Goal: Information Seeking & Learning: Learn about a topic

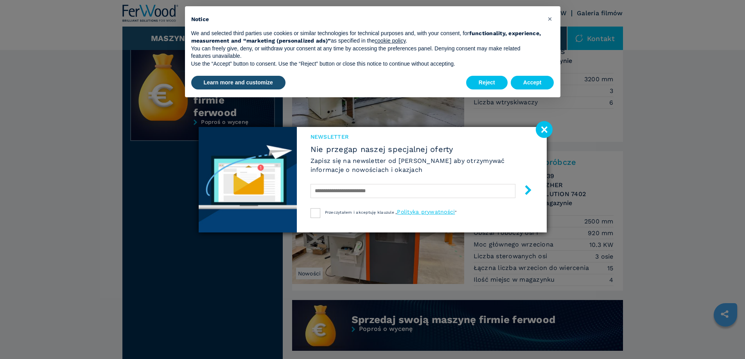
scroll to position [430, 0]
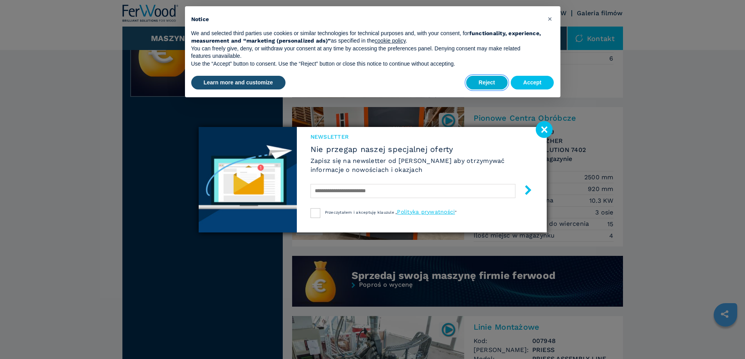
click at [490, 82] on button "Reject" at bounding box center [486, 83] width 41 height 14
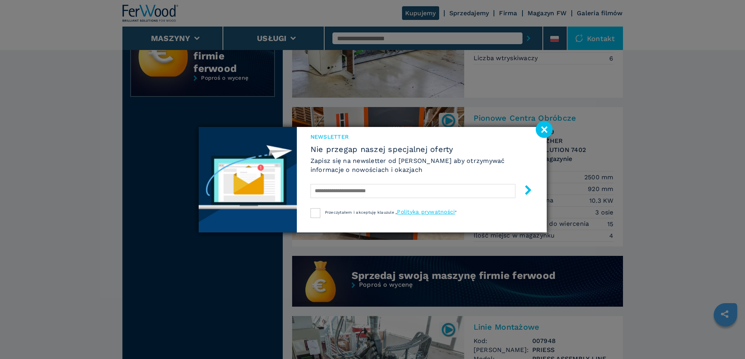
click at [540, 123] on image at bounding box center [543, 129] width 17 height 17
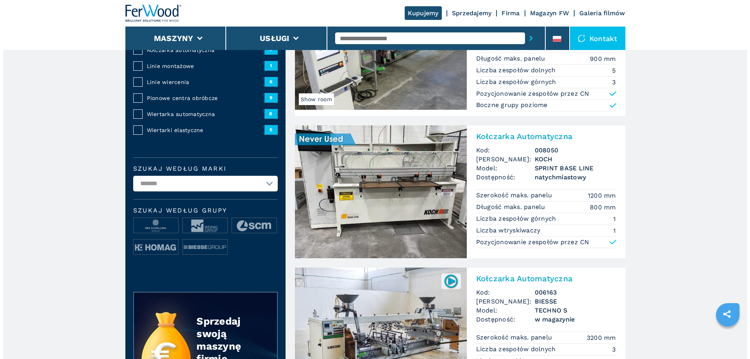
scroll to position [78, 0]
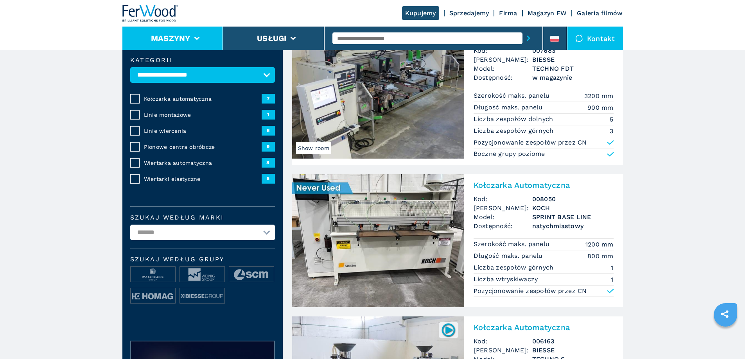
click at [204, 36] on li "Maszyny" at bounding box center [172, 38] width 101 height 23
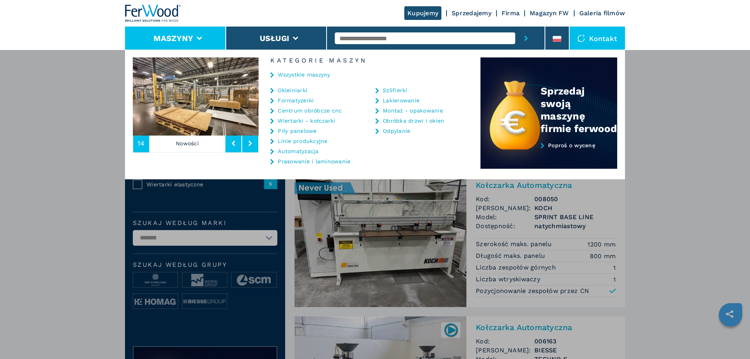
click at [313, 122] on link "Wiertarki - kołczarki" at bounding box center [306, 120] width 57 height 5
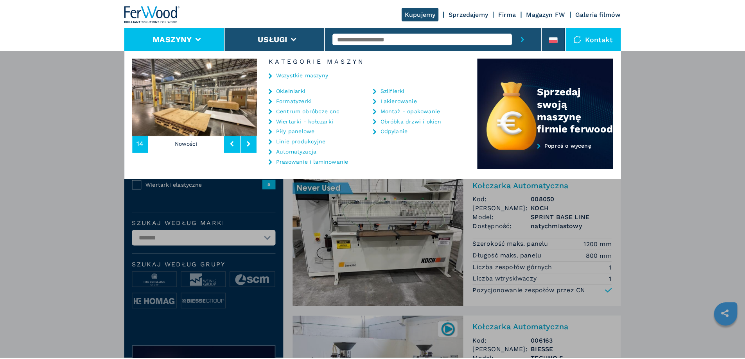
scroll to position [0, 0]
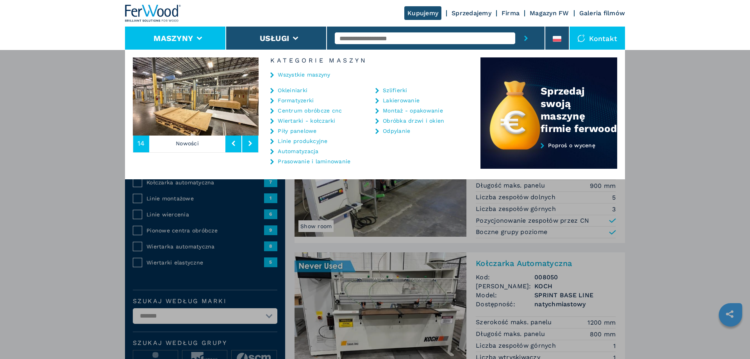
click at [669, 170] on div "Maszyny Okleiniarki Formatyzerki Centrum obróbcze cnc Wiertarki - kołczarki Pił…" at bounding box center [375, 229] width 750 height 359
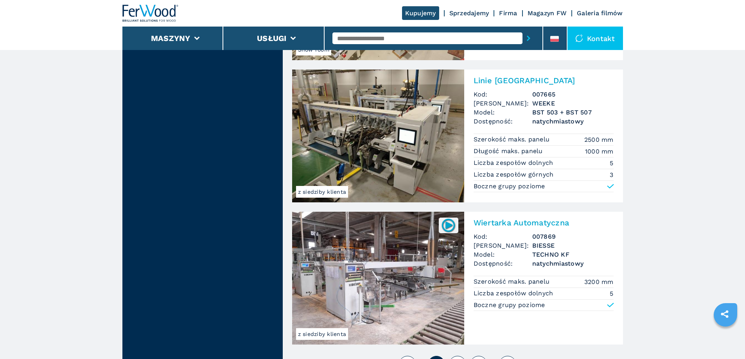
scroll to position [1759, 0]
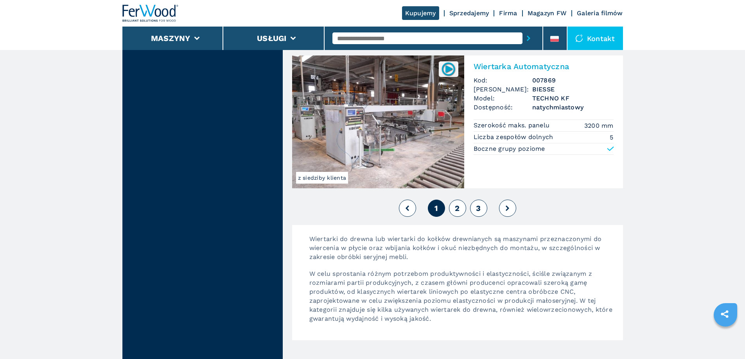
click at [460, 207] on button "2" at bounding box center [457, 208] width 17 height 17
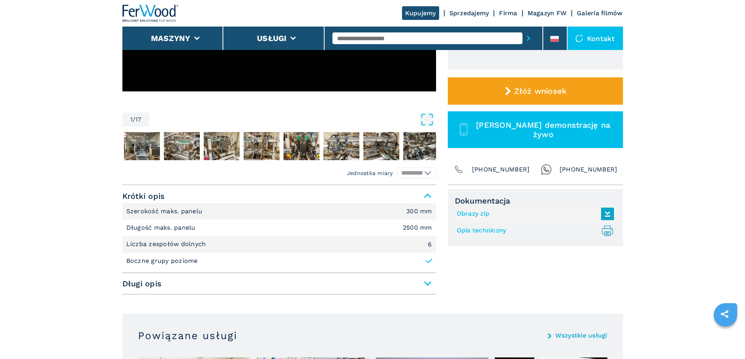
scroll to position [352, 0]
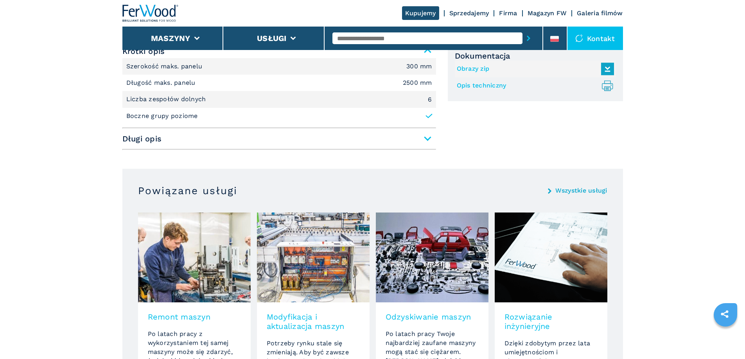
click at [394, 139] on span "Długi opis" at bounding box center [278, 139] width 313 height 14
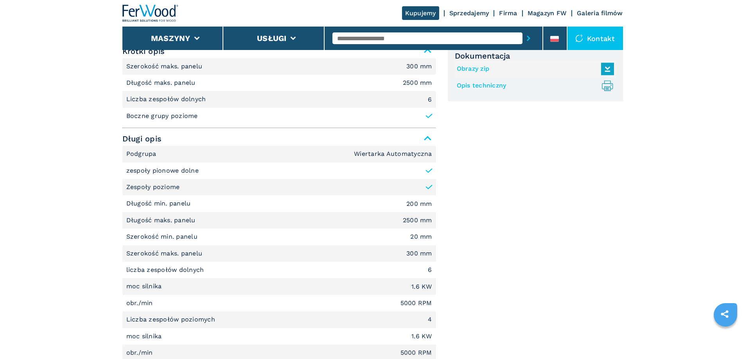
click at [426, 138] on span "Długi opis" at bounding box center [278, 139] width 313 height 14
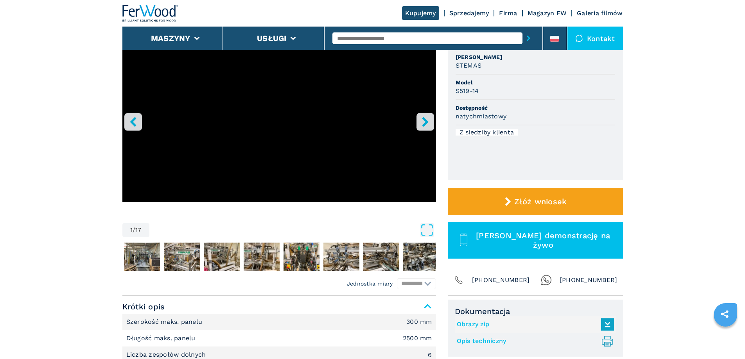
scroll to position [39, 0]
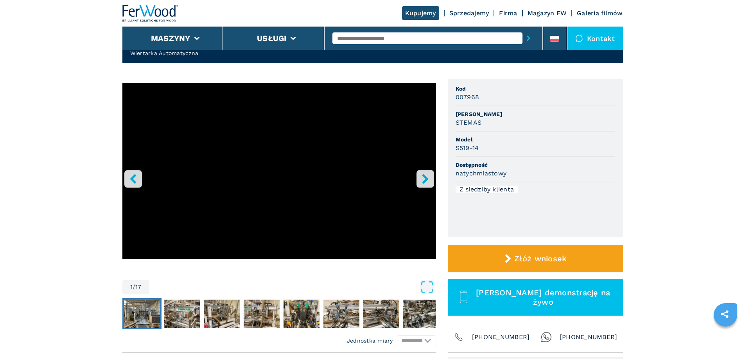
click at [159, 318] on img "Go to Slide 2" at bounding box center [142, 314] width 36 height 28
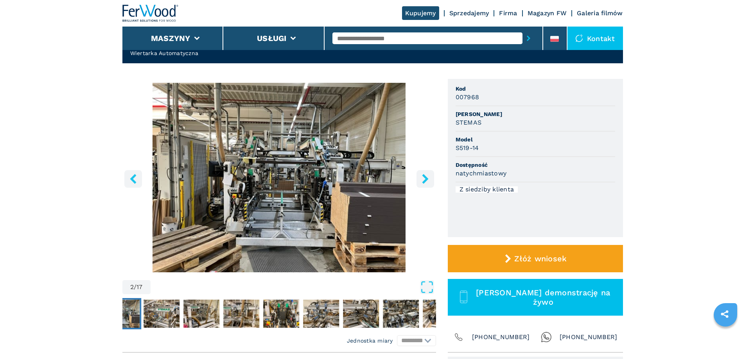
click at [317, 210] on img "Go to Slide 2" at bounding box center [278, 178] width 313 height 190
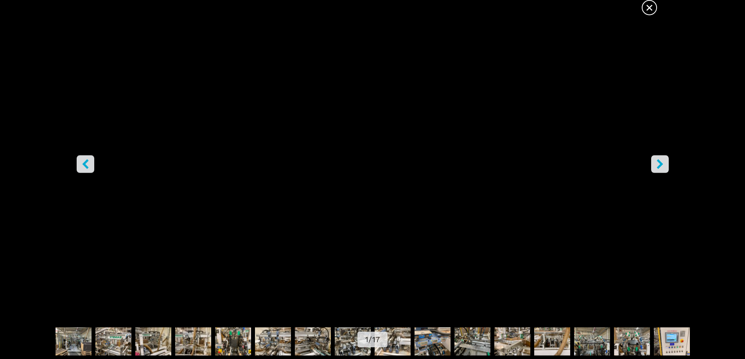
click at [653, 7] on span "×" at bounding box center [649, 6] width 14 height 14
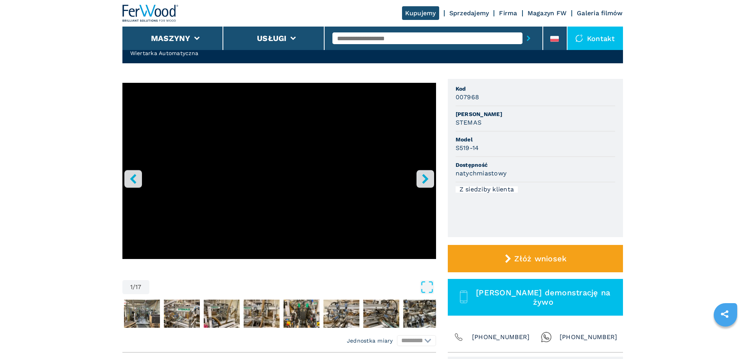
click at [497, 189] on div "Z siedziby klienta" at bounding box center [486, 189] width 63 height 6
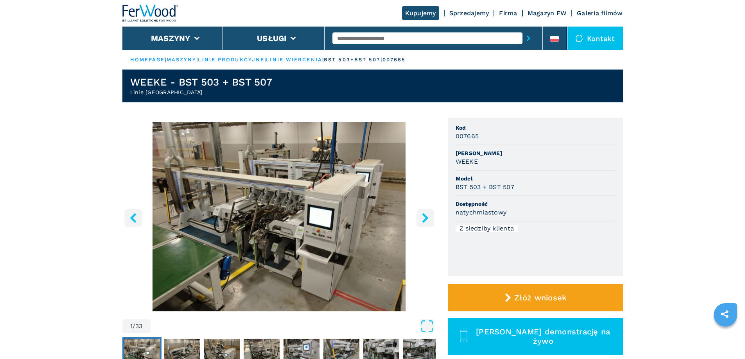
click at [338, 224] on img "Go to Slide 1" at bounding box center [278, 217] width 313 height 190
